Goal: Communication & Community: Ask a question

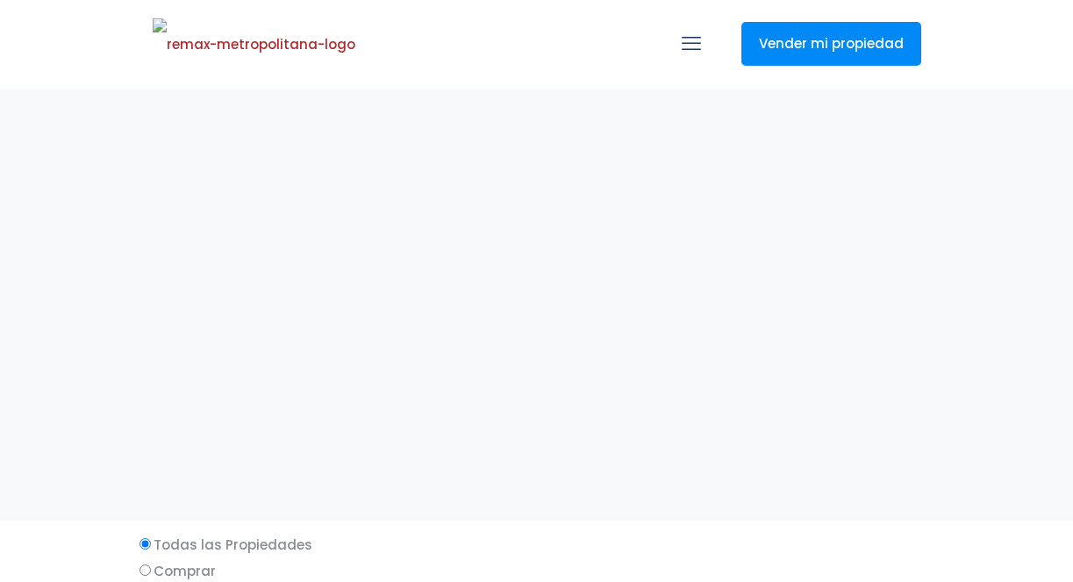
select select
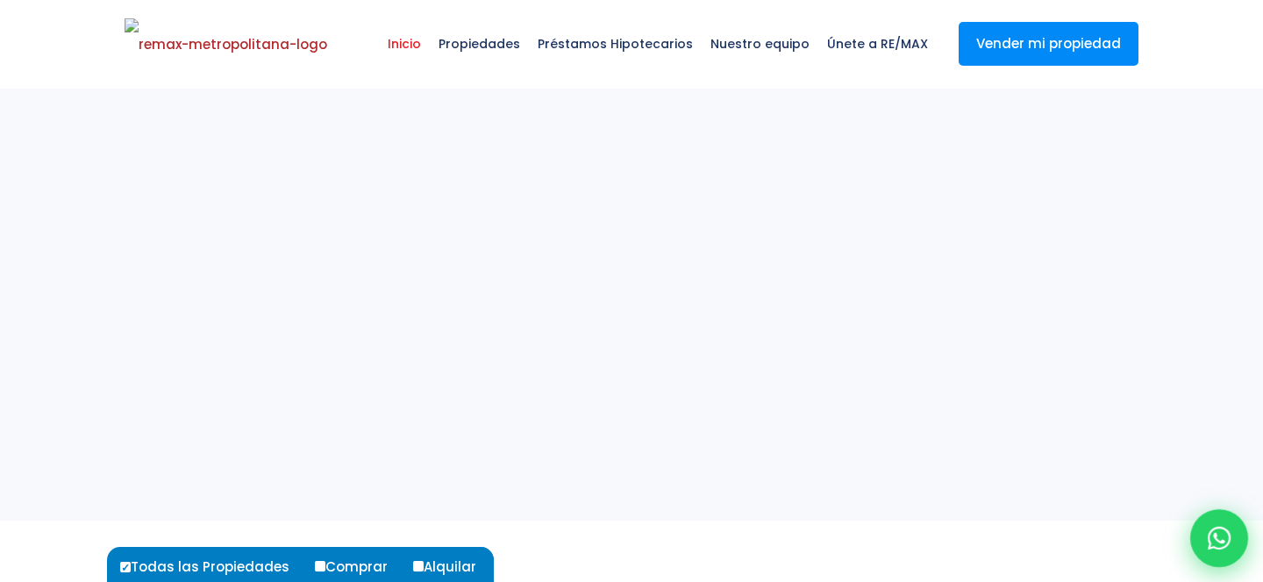
click at [1072, 535] on icon at bounding box center [1219, 538] width 23 height 23
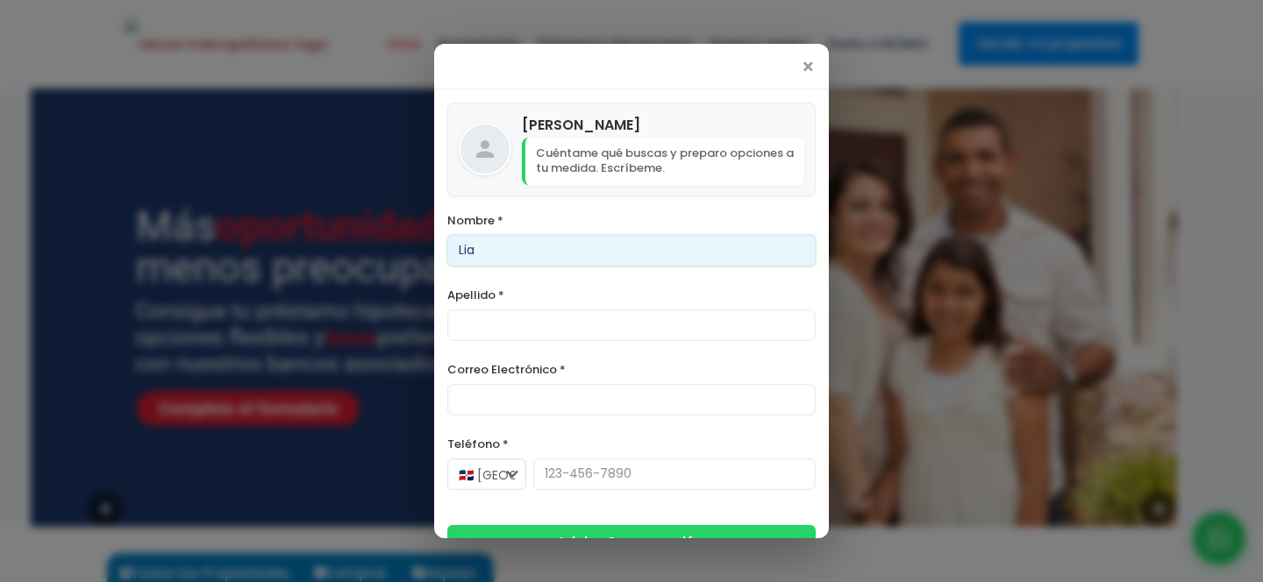
type input "Lia"
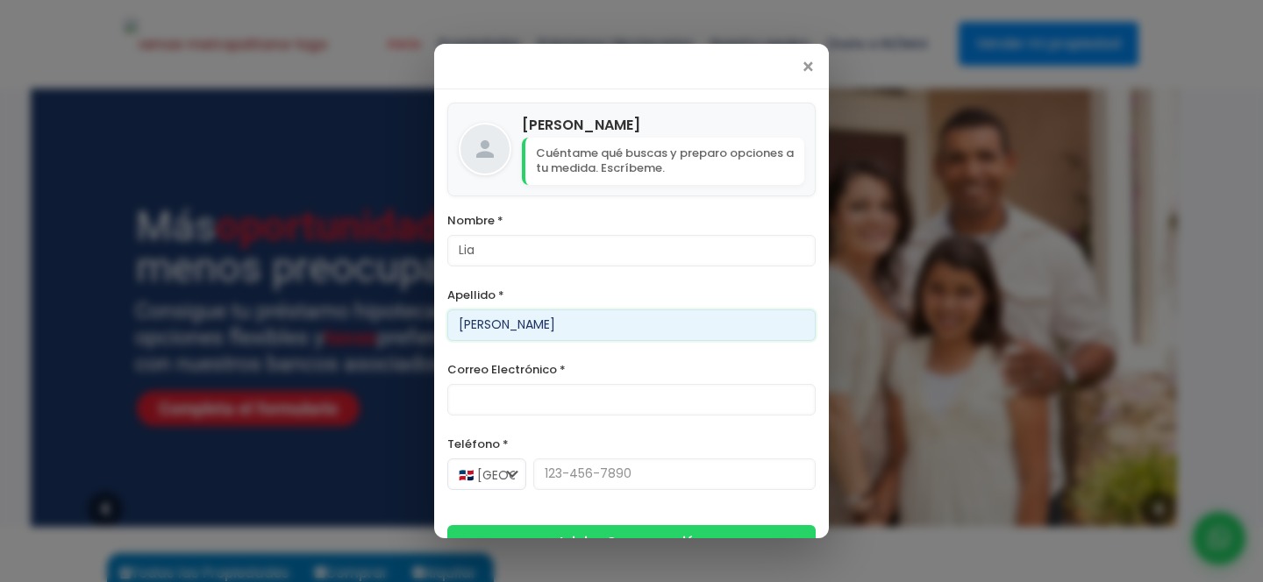
type input "[PERSON_NAME]"
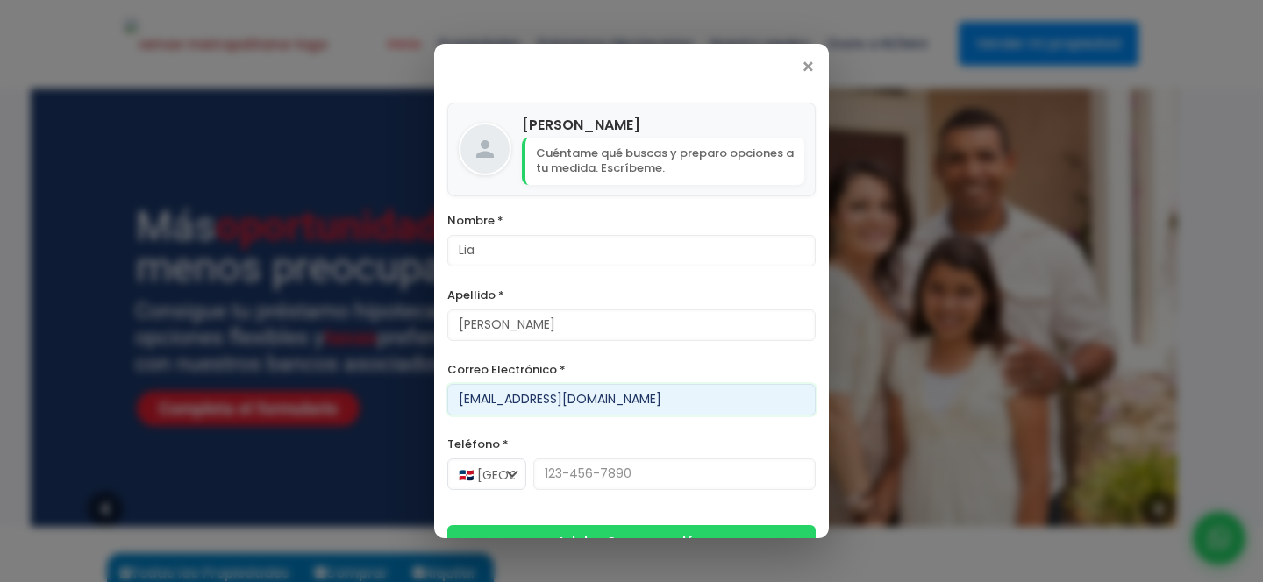
type input "[EMAIL_ADDRESS][DOMAIN_NAME]"
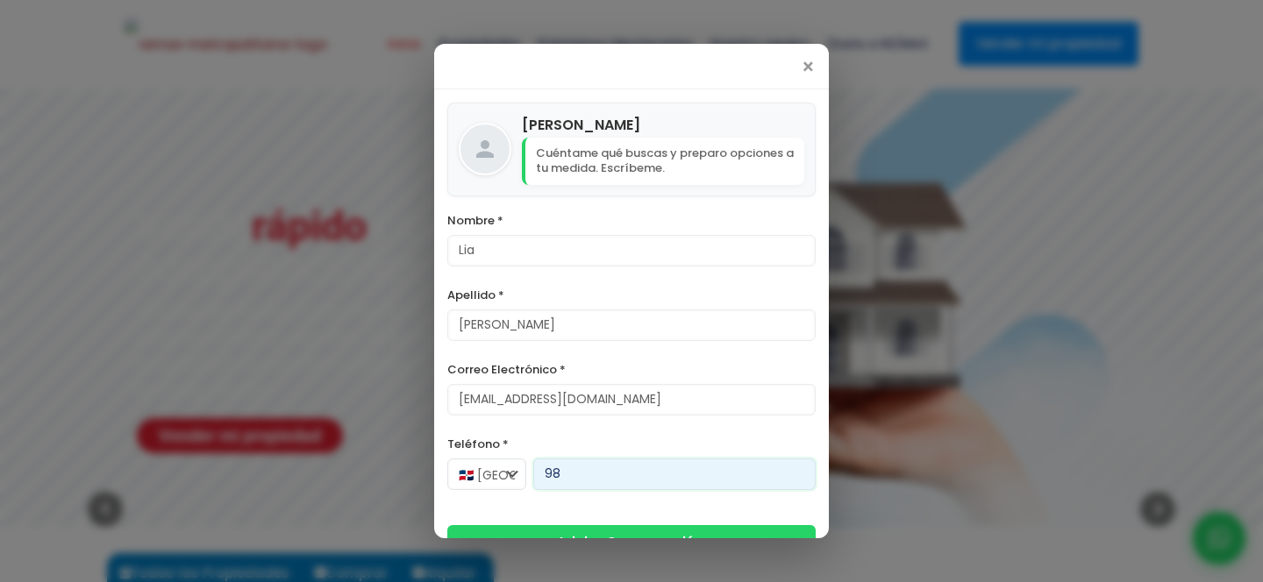
type input "9"
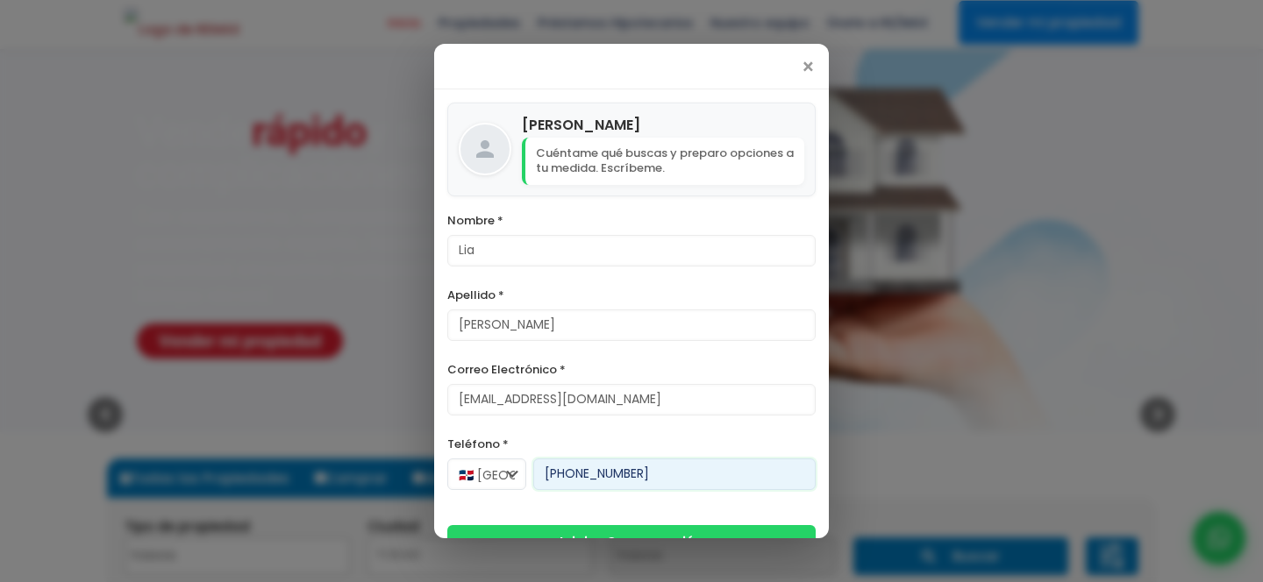
scroll to position [34, 0]
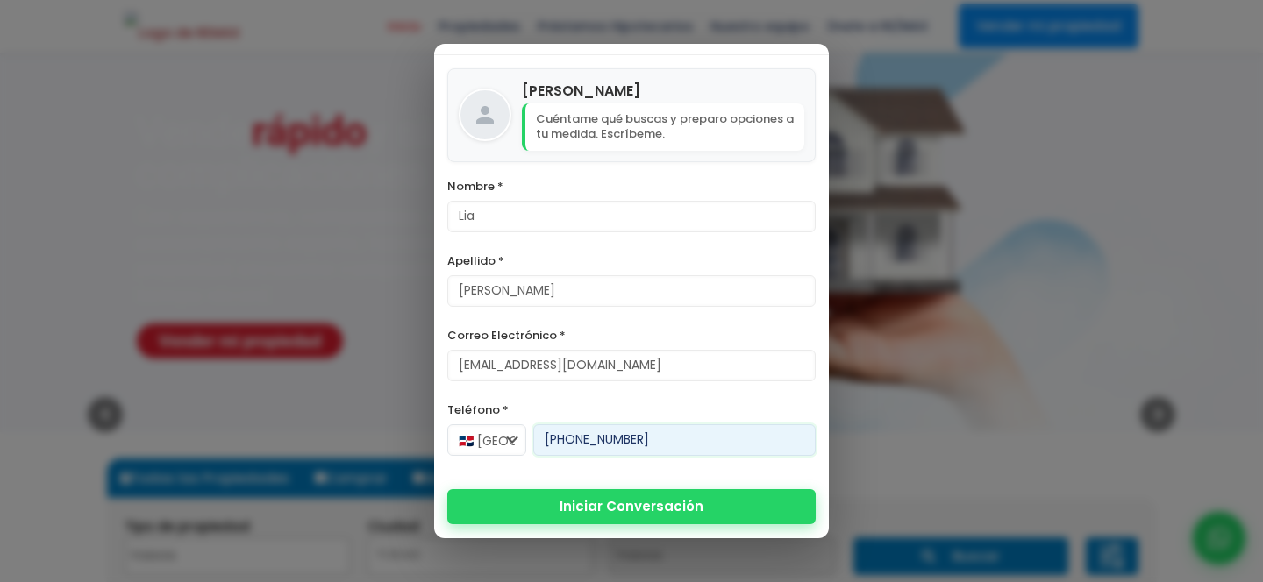
type input "[PHONE_NUMBER]"
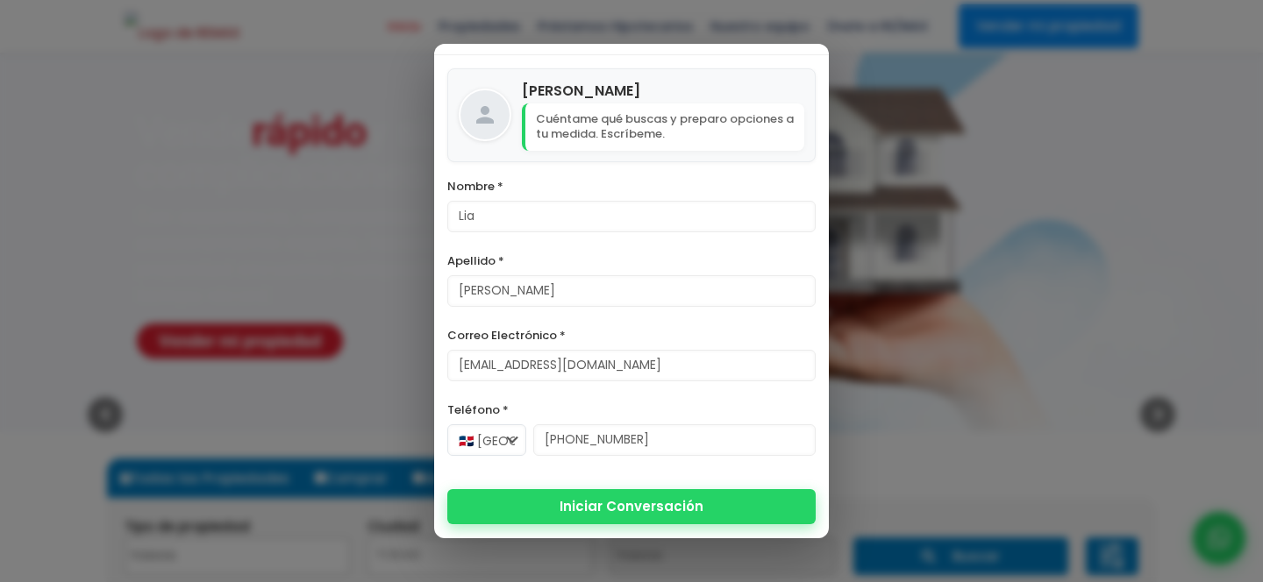
click at [667, 508] on button "Iniciar Conversación" at bounding box center [631, 506] width 368 height 35
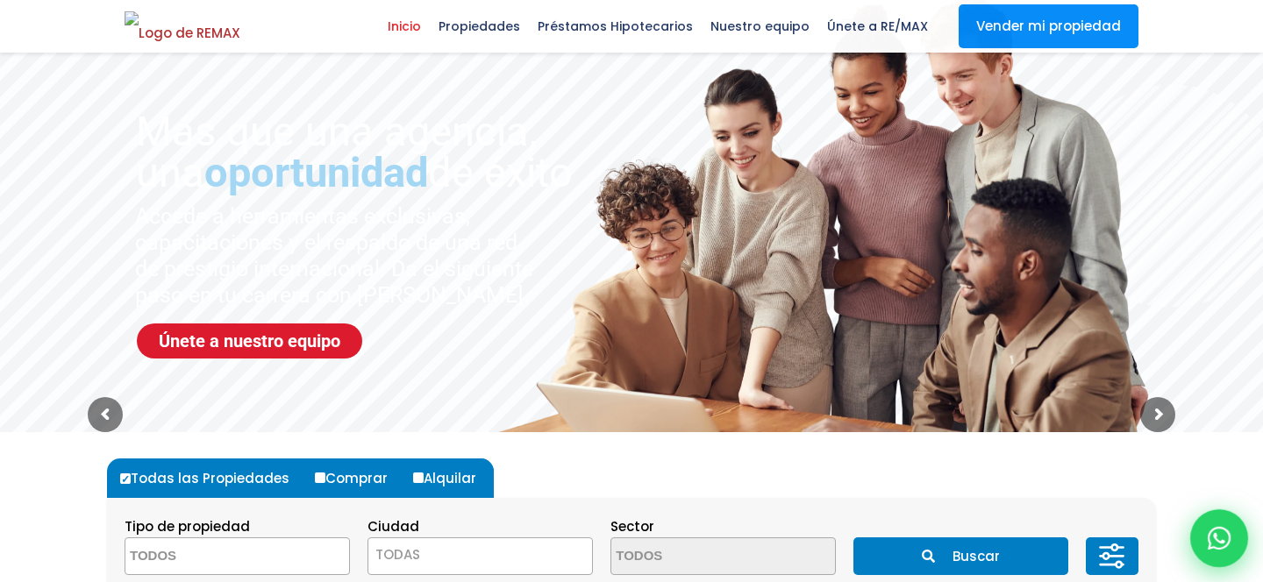
click at [1072, 525] on div at bounding box center [1219, 539] width 58 height 58
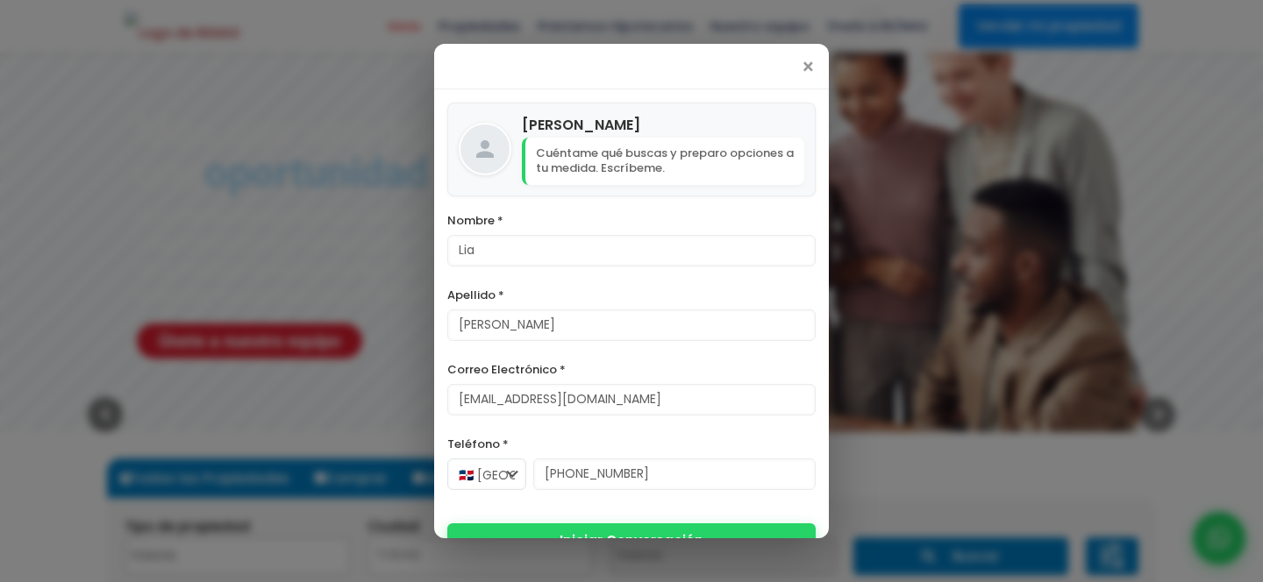
click at [669, 525] on button "Iniciar Conversación" at bounding box center [631, 541] width 368 height 35
